Goal: Find specific page/section: Find specific page/section

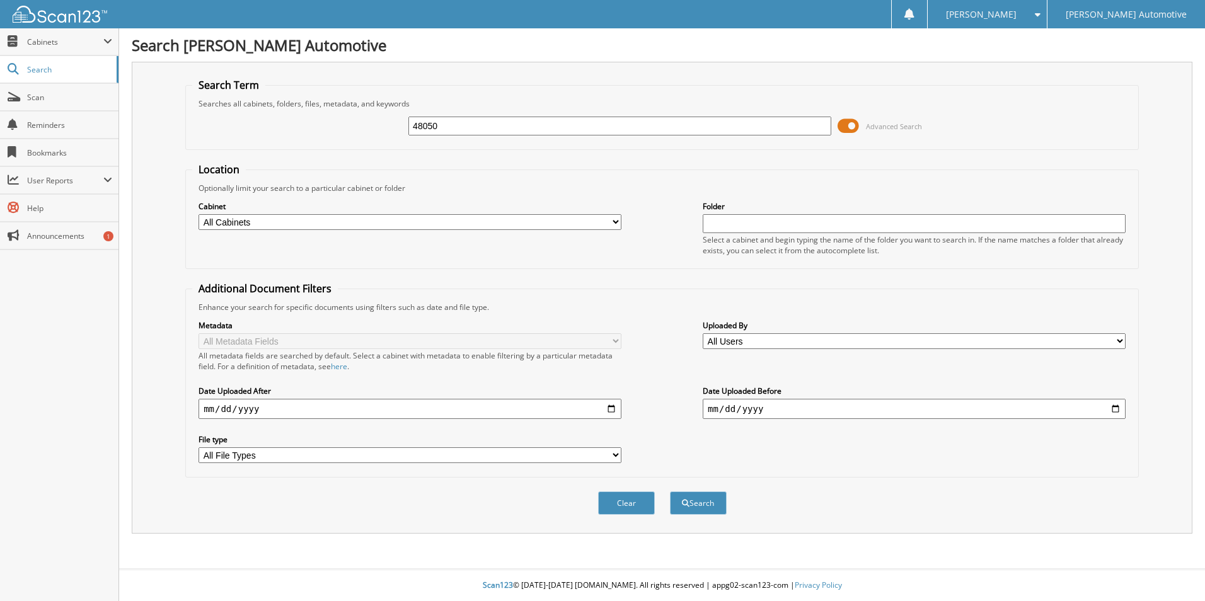
type input "48050"
click at [670, 492] on button "Search" at bounding box center [698, 503] width 57 height 23
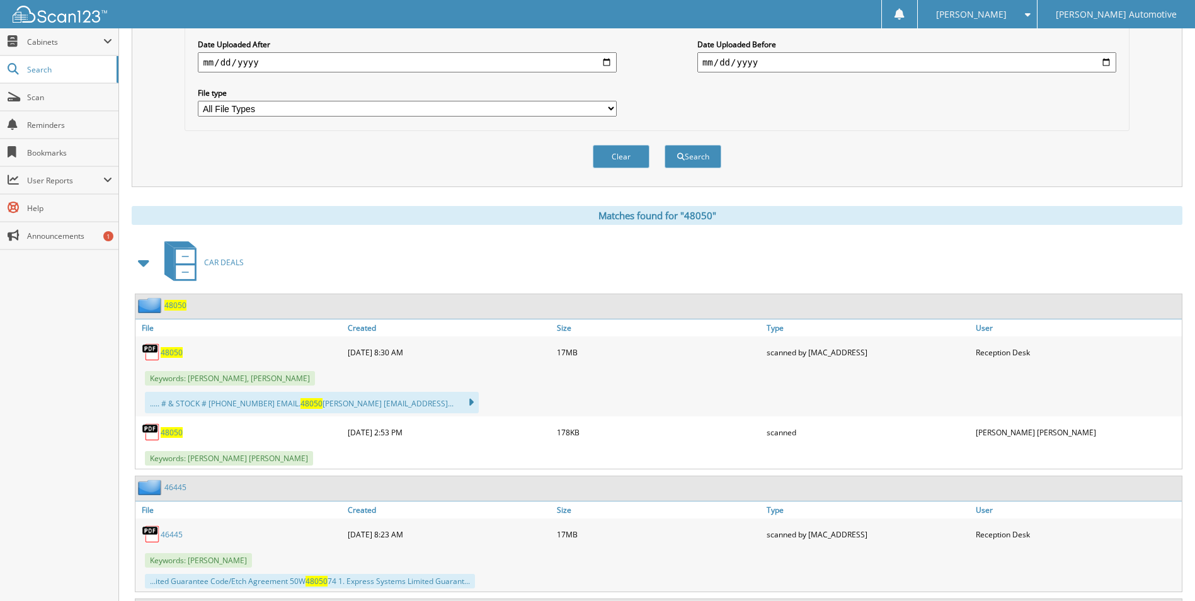
scroll to position [378, 0]
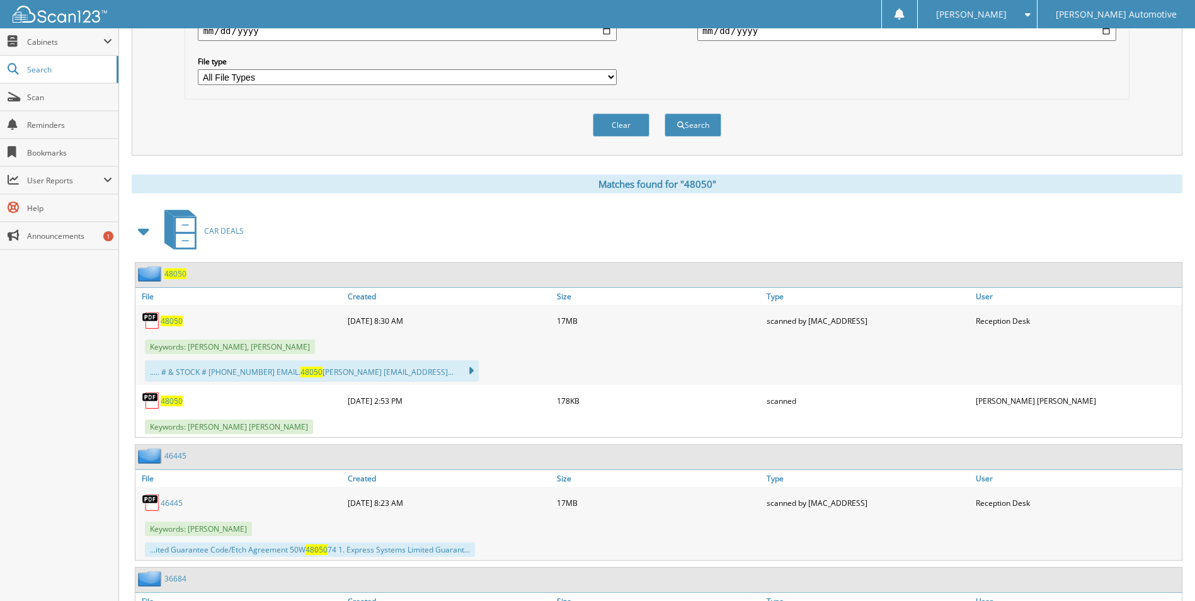
click at [173, 323] on span "48050" at bounding box center [172, 321] width 22 height 11
click at [175, 403] on span "48050" at bounding box center [172, 401] width 22 height 11
click at [1007, 13] on span "[PERSON_NAME]" at bounding box center [971, 15] width 71 height 8
click at [1023, 62] on link "Logout" at bounding box center [977, 61] width 119 height 22
